Goal: Task Accomplishment & Management: Complete application form

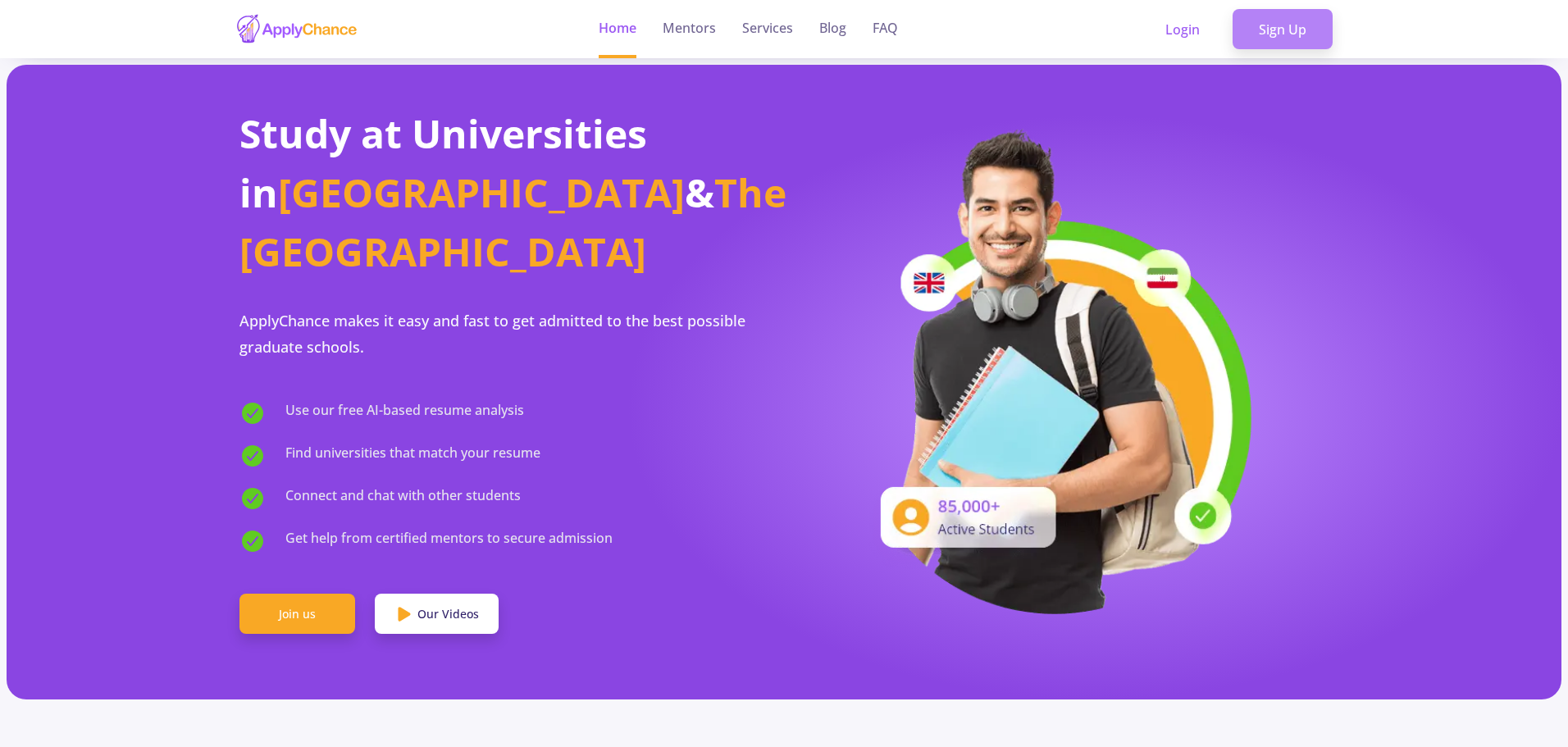
click at [1268, 27] on link "Sign Up" at bounding box center [1283, 29] width 100 height 41
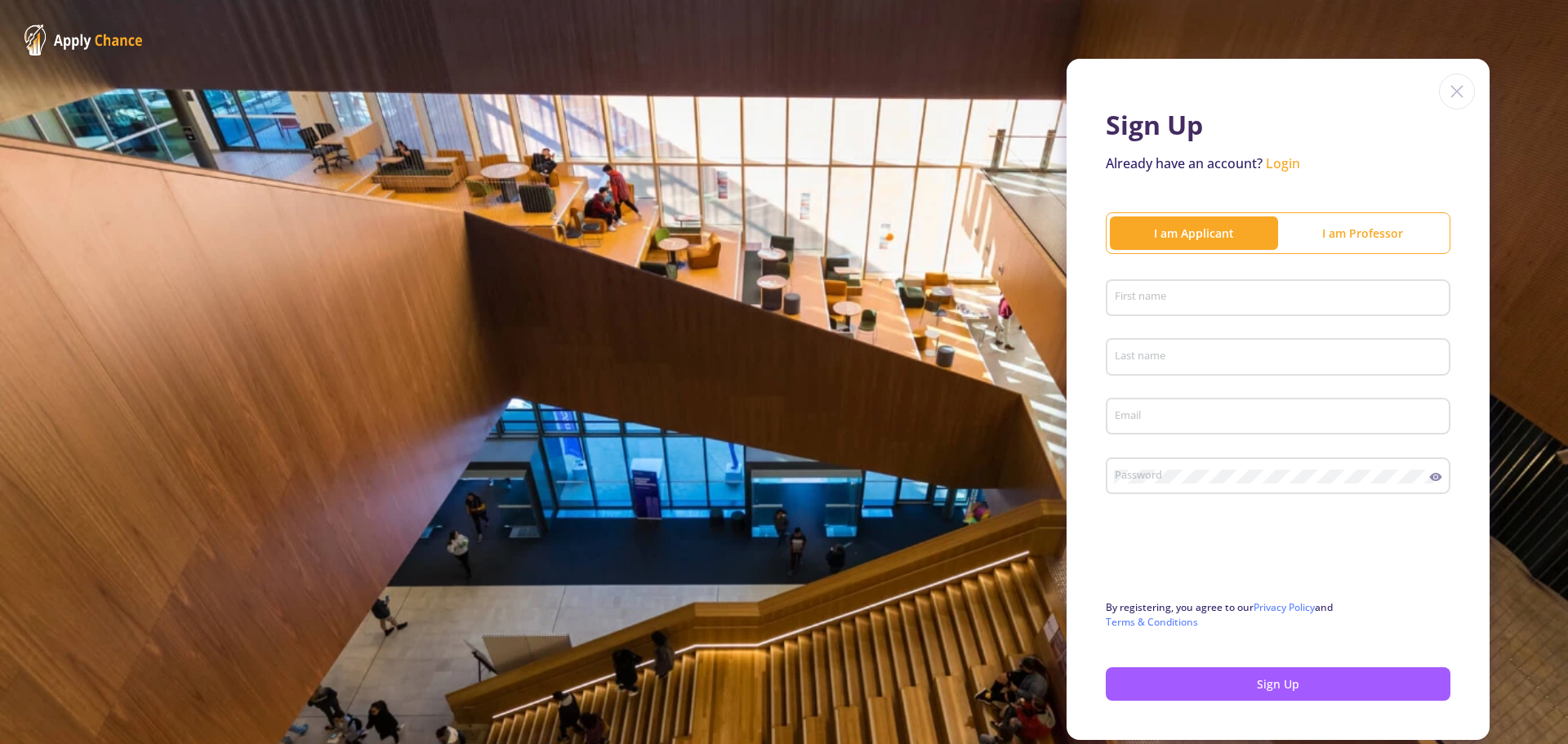
click at [1206, 236] on div "I am Applicant" at bounding box center [1193, 233] width 168 height 17
click at [1163, 301] on input "First name" at bounding box center [1280, 299] width 334 height 14
click at [1179, 292] on input "First name" at bounding box center [1280, 299] width 334 height 14
type input "m"
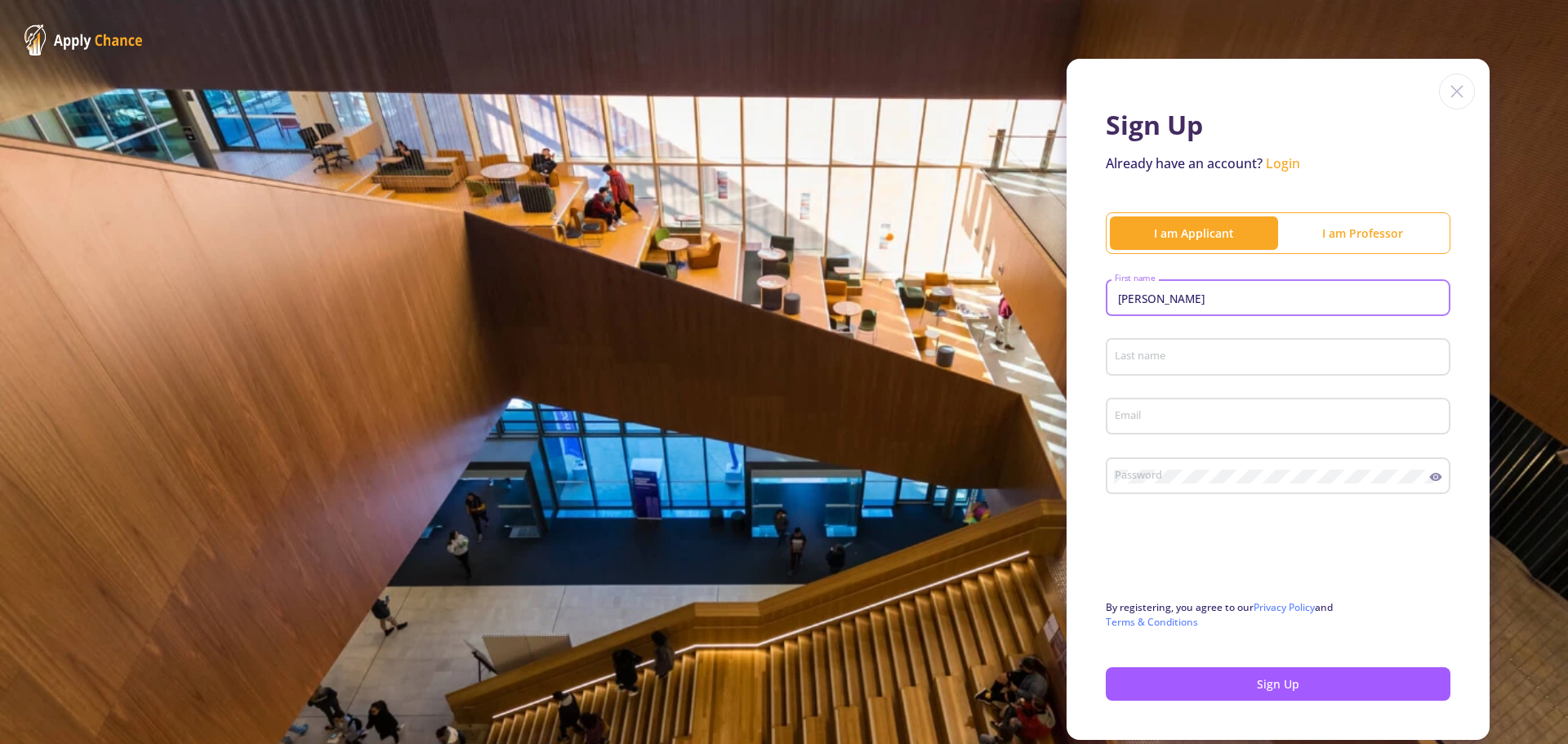
type input "[PERSON_NAME]"
click at [1161, 354] on input "Last name" at bounding box center [1280, 358] width 334 height 14
type input "1"
click at [1153, 417] on input "Email" at bounding box center [1280, 417] width 334 height 14
type input "hoo"
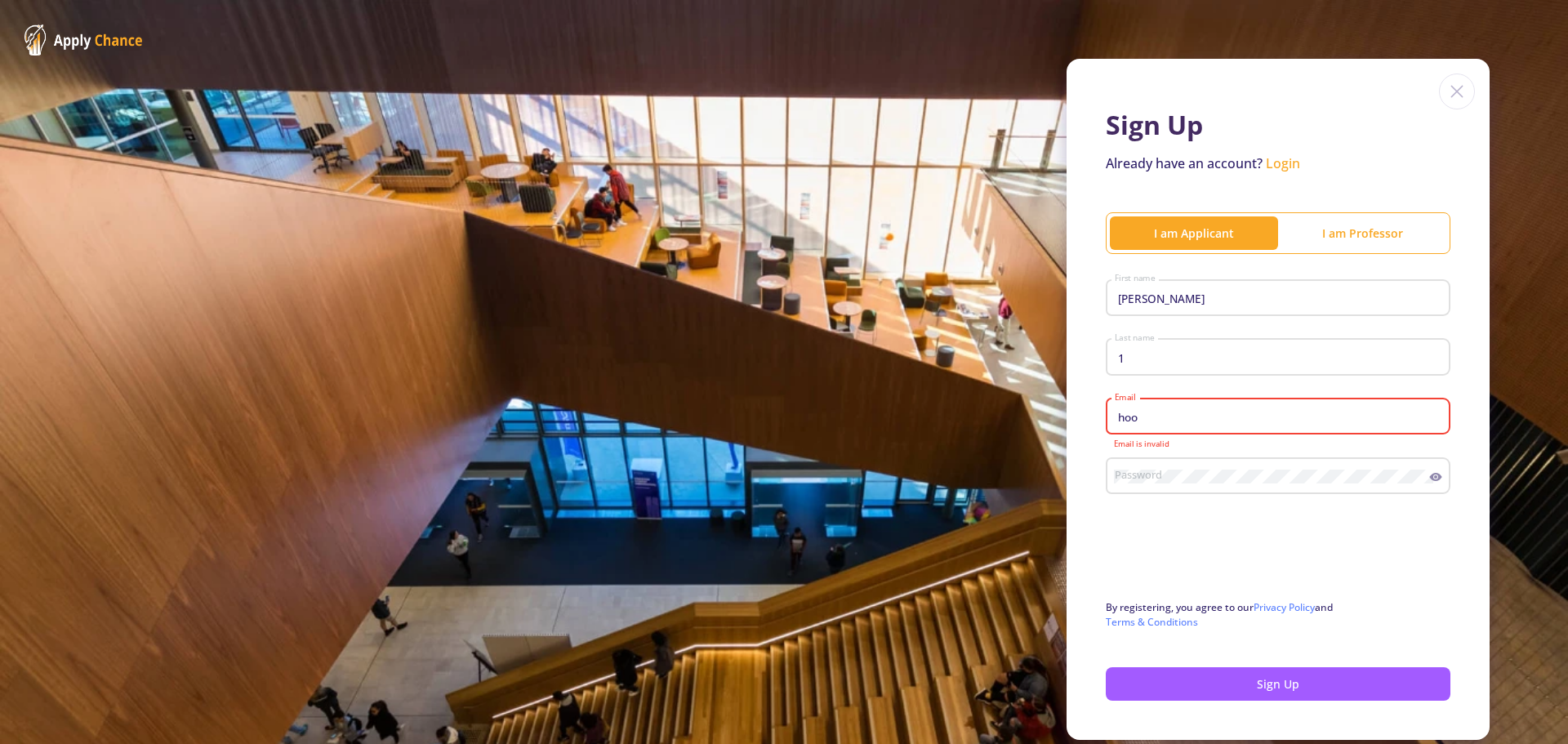
click at [1295, 165] on link "Login" at bounding box center [1283, 164] width 34 height 18
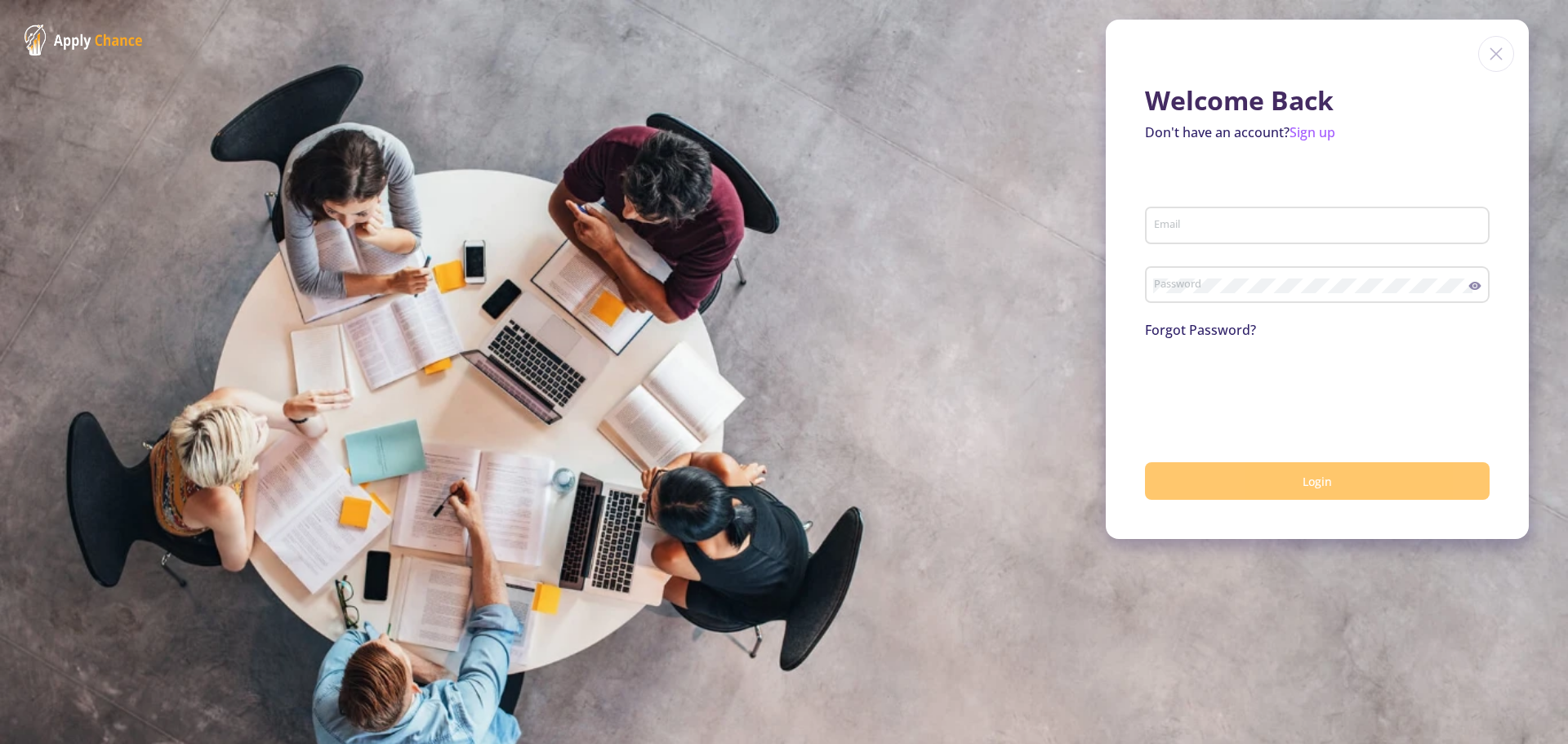
click at [1290, 484] on button "Login" at bounding box center [1316, 481] width 344 height 39
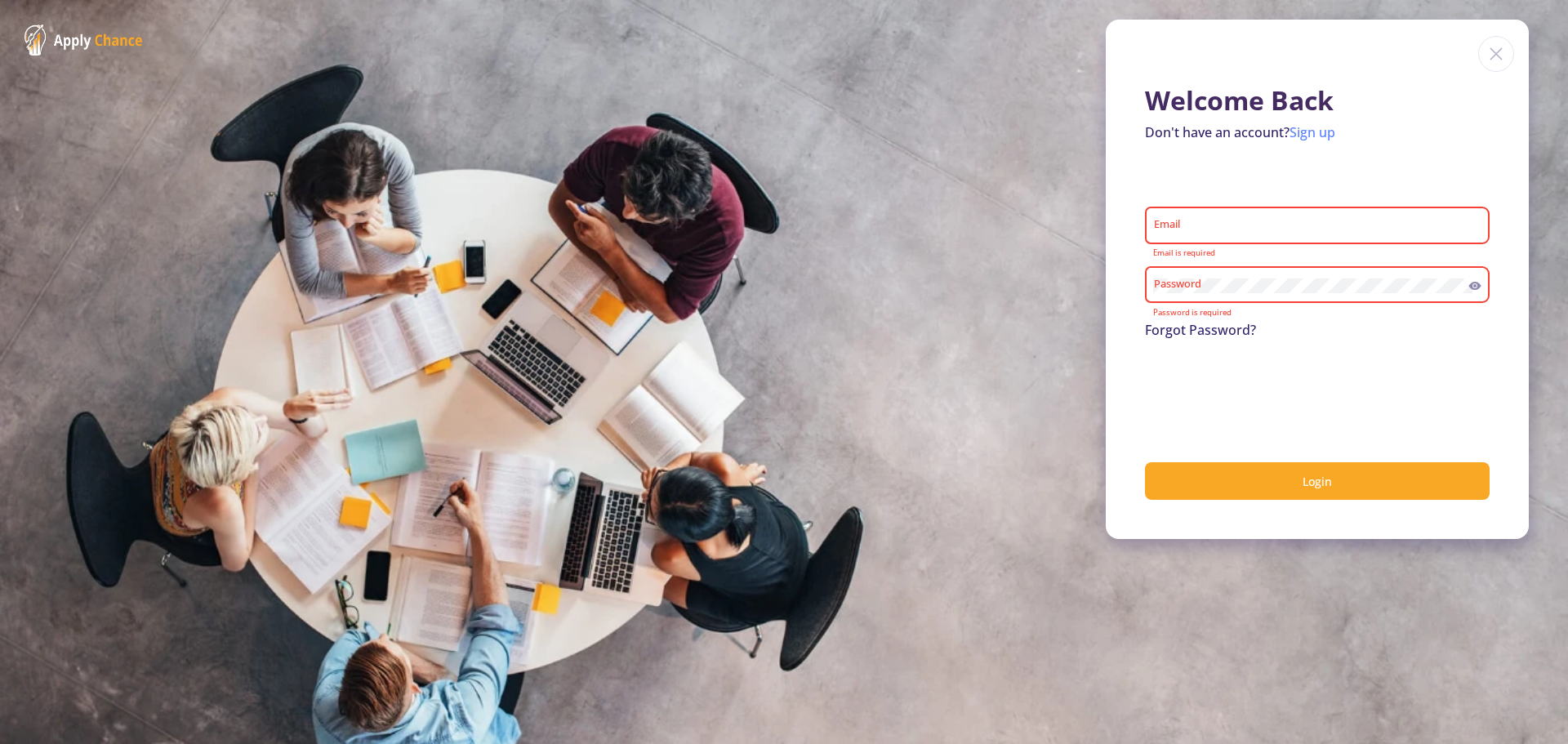
click at [1308, 140] on link "Sign up" at bounding box center [1312, 132] width 46 height 18
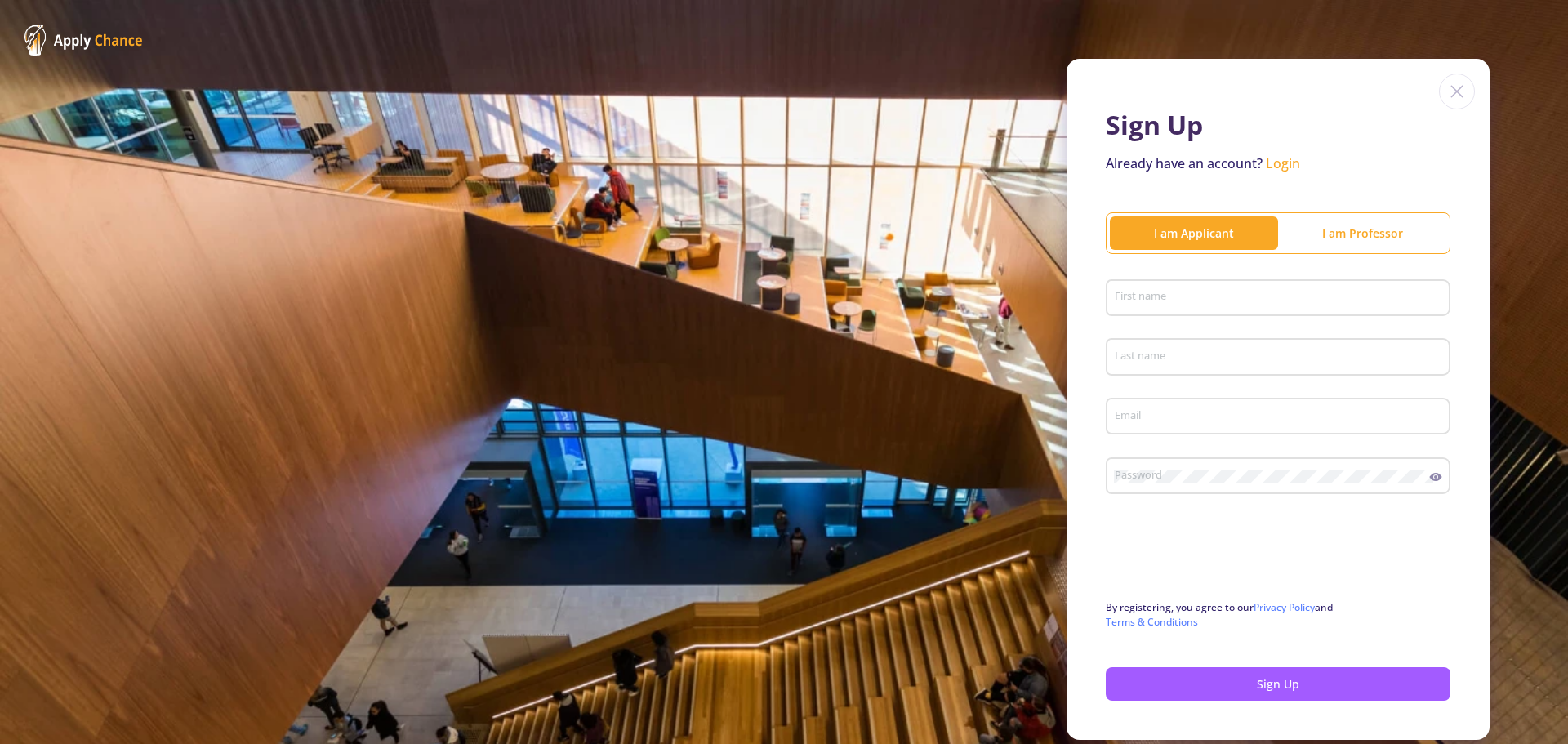
click at [1170, 300] on input "First name" at bounding box center [1280, 299] width 334 height 14
type input "[PERSON_NAME]"
click at [1153, 360] on input "Last name" at bounding box center [1280, 358] width 334 height 14
type input "1"
click at [1171, 424] on input "Email" at bounding box center [1280, 417] width 334 height 14
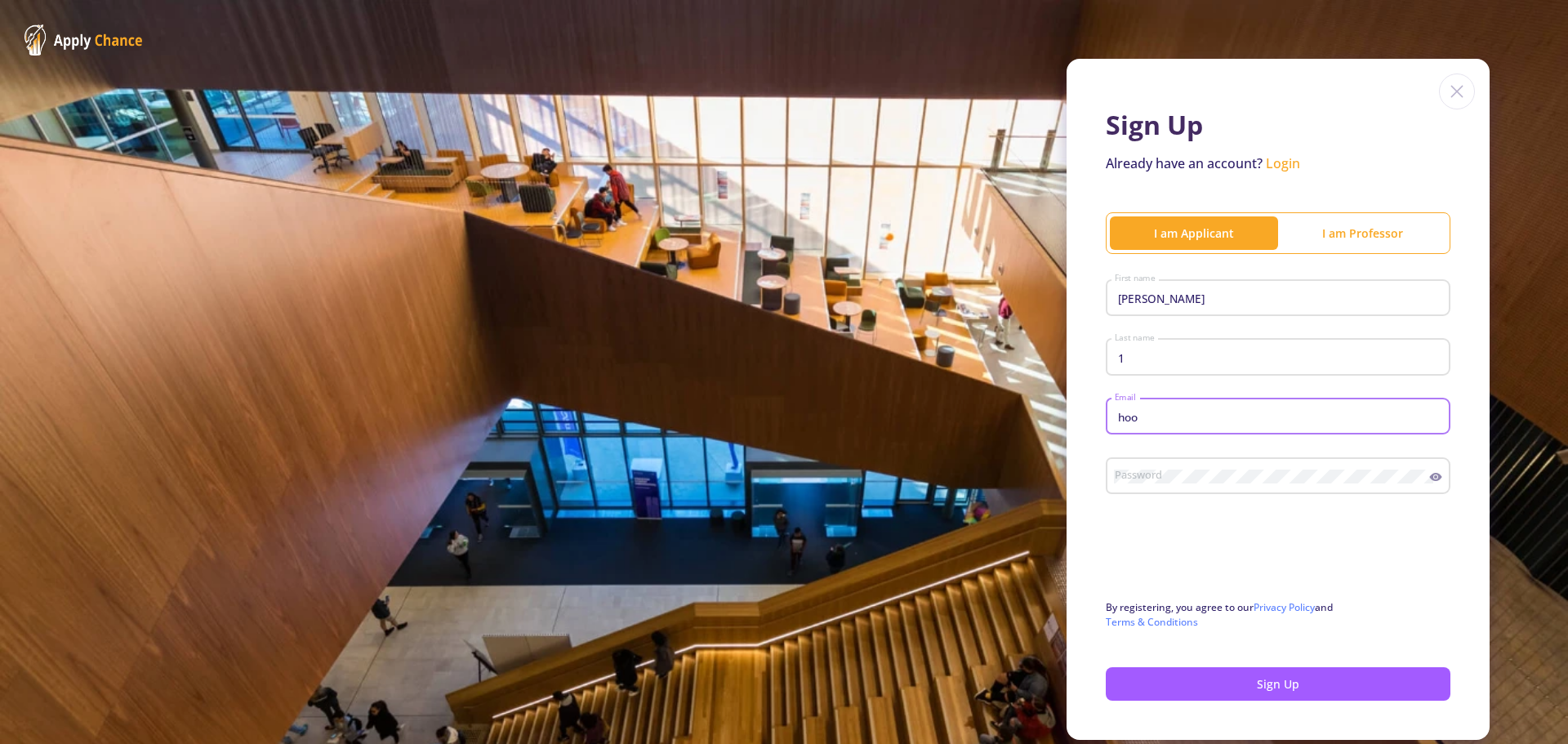
click at [1161, 416] on input "hoo" at bounding box center [1280, 417] width 334 height 14
type input "[EMAIL_ADDRESS][DOMAIN_NAME]"
click at [1223, 467] on div "Password" at bounding box center [1271, 472] width 316 height 42
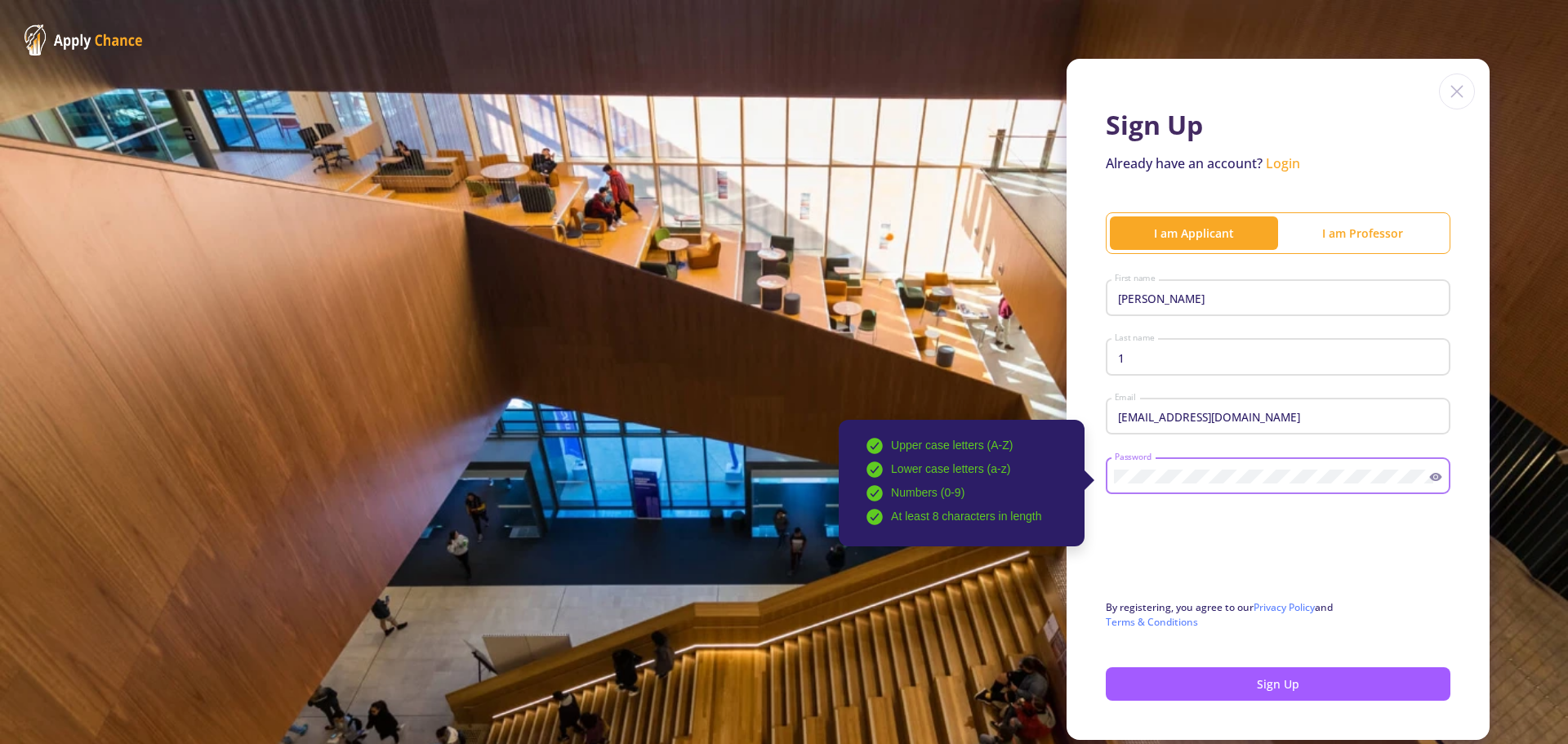
click at [1434, 476] on circle at bounding box center [1436, 478] width 4 height 4
click at [1430, 480] on icon at bounding box center [1433, 478] width 8 height 6
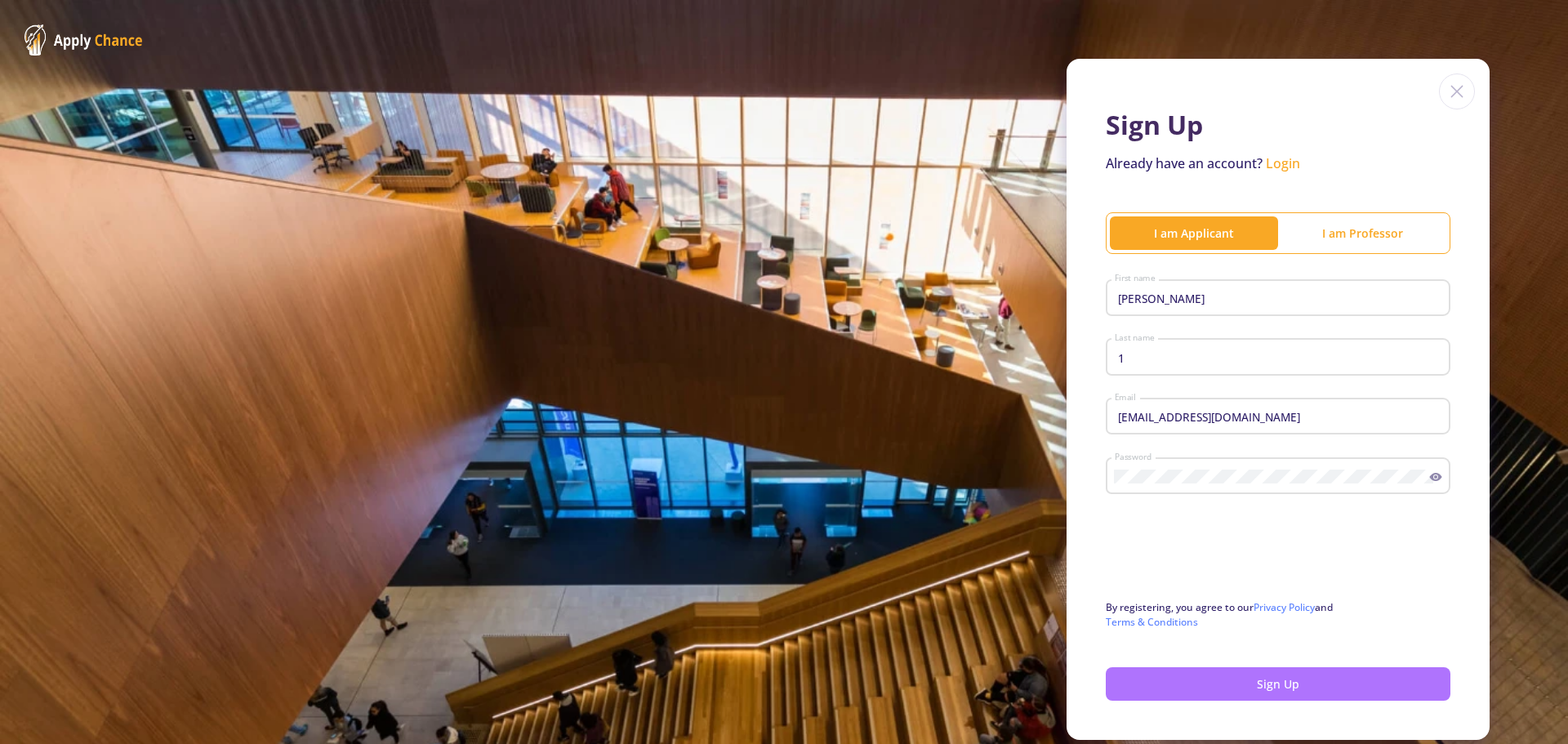
click at [1287, 678] on button "Sign Up" at bounding box center [1278, 684] width 344 height 33
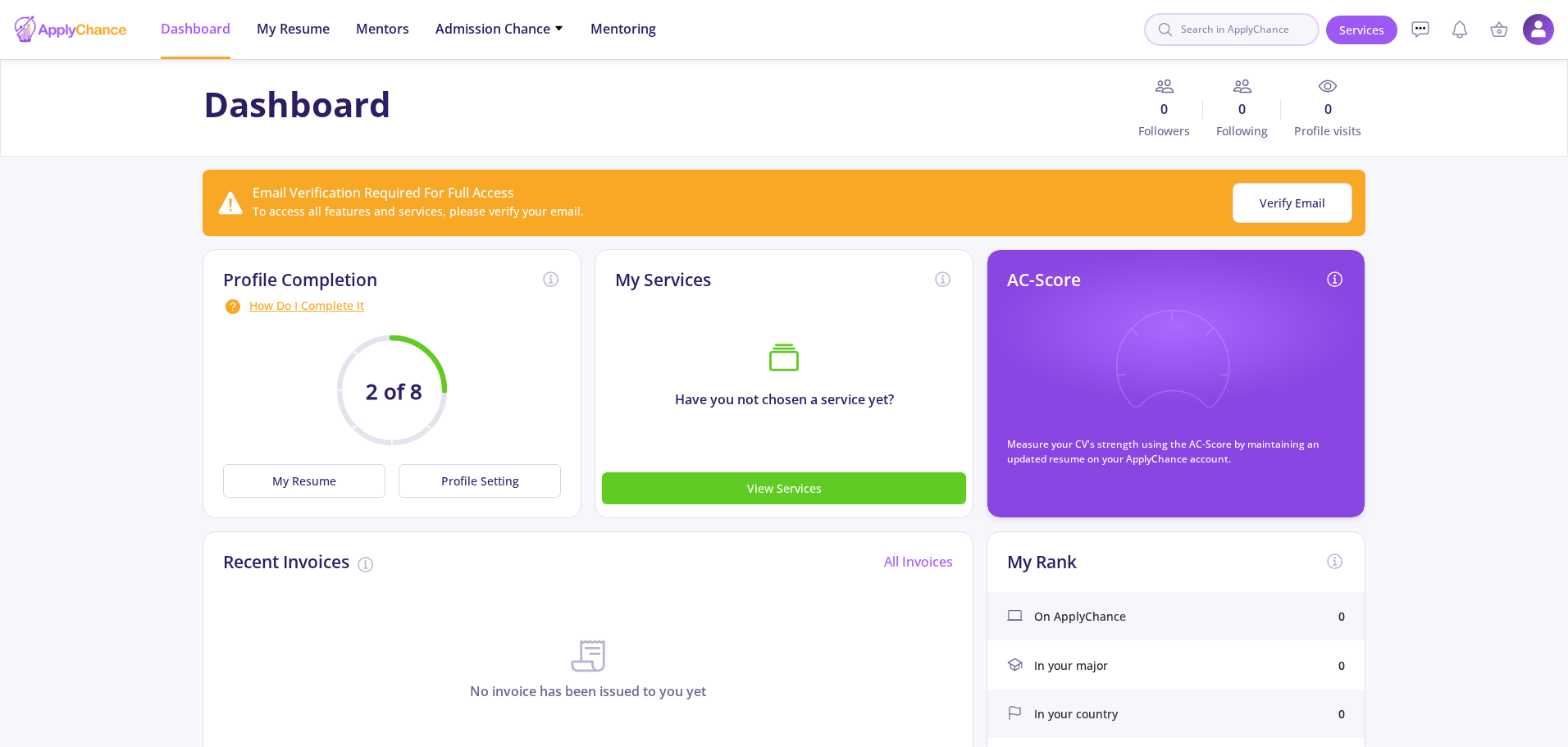
click at [1206, 21] on input at bounding box center [1232, 30] width 175 height 33
type input "ئ"
type input "mit"
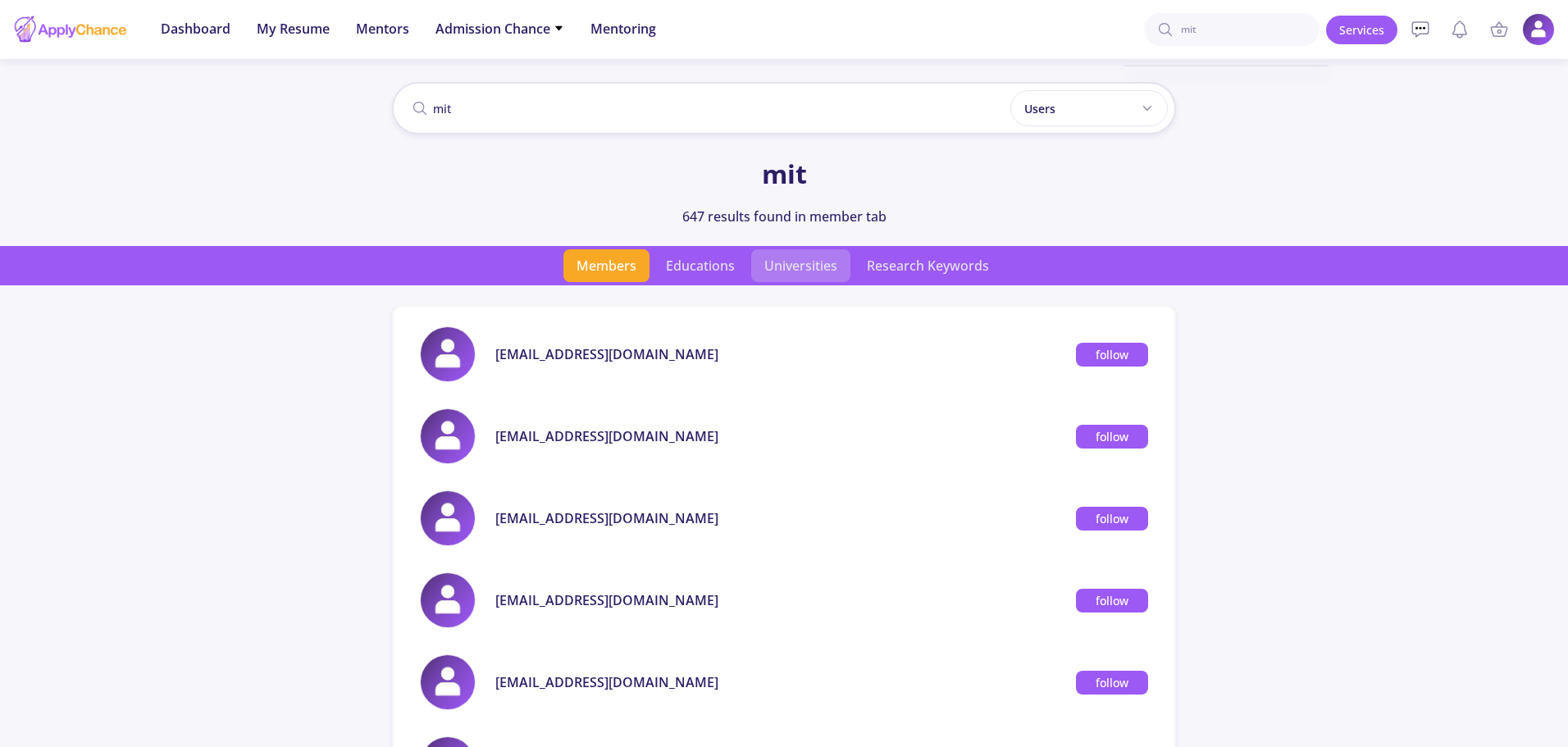
click at [791, 266] on span "Universities" at bounding box center [801, 266] width 99 height 33
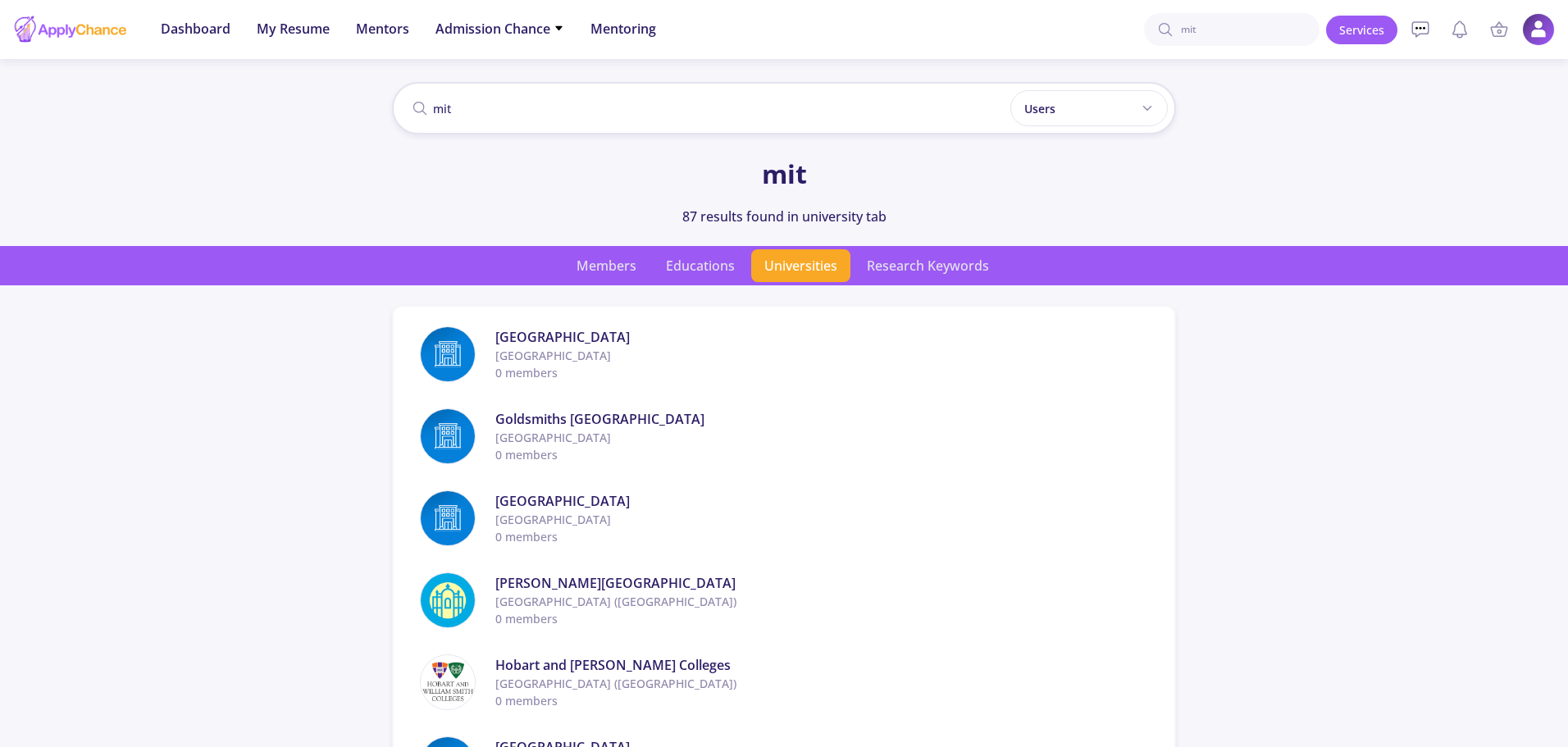
click at [801, 273] on span "Universities" at bounding box center [801, 266] width 99 height 33
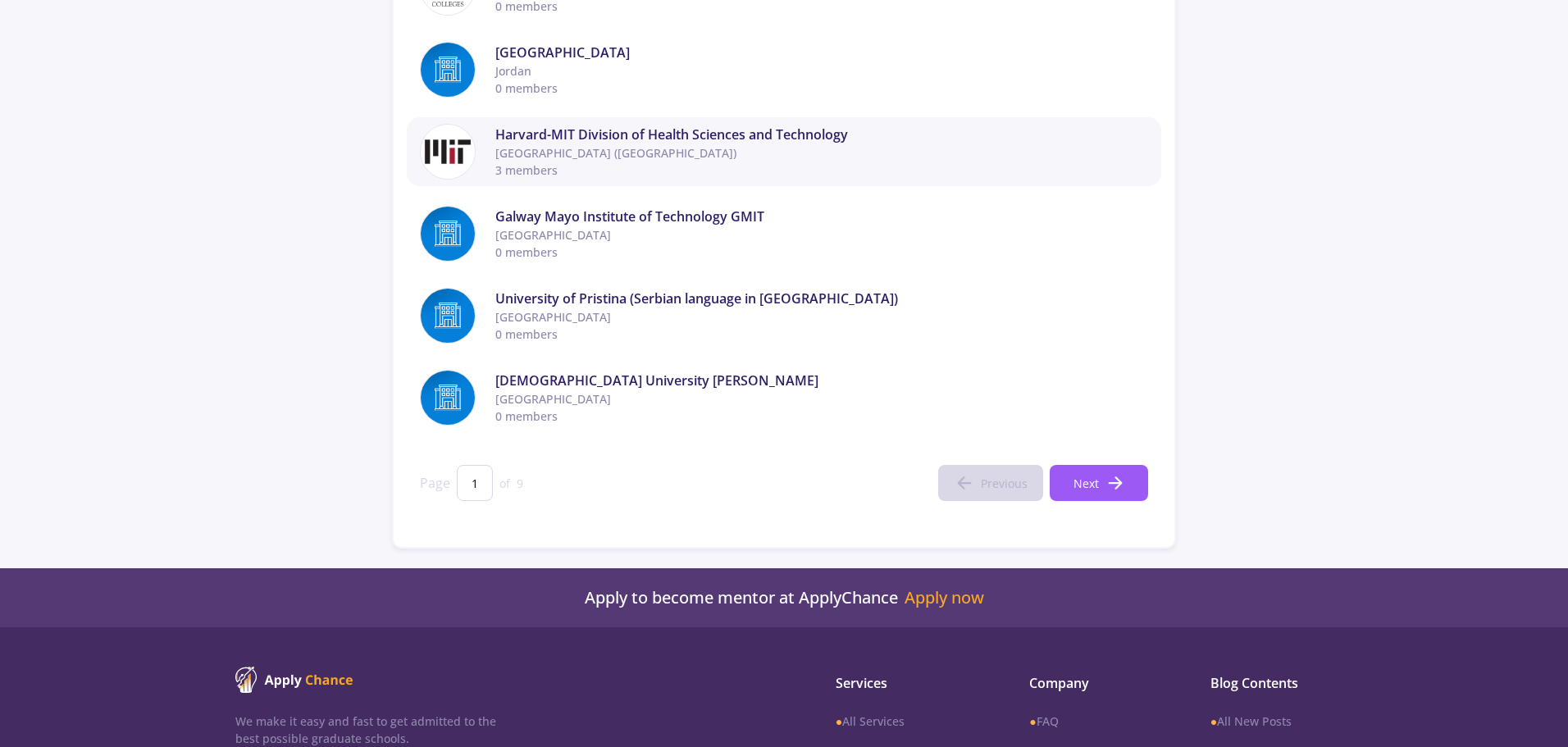
scroll to position [693, 0]
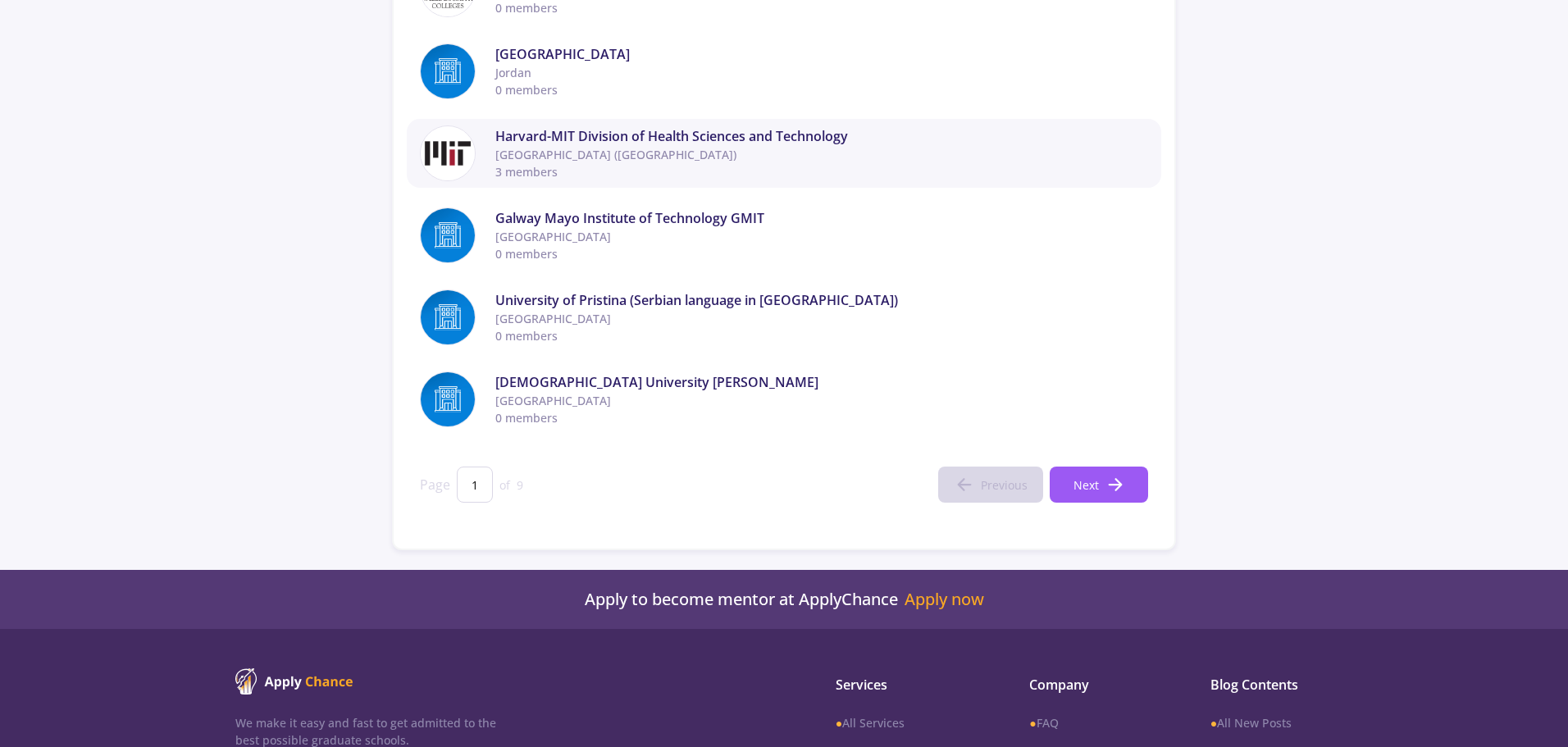
click at [616, 141] on span "Harvard-MIT Division of Health Sciences and Technology" at bounding box center [822, 136] width 653 height 20
